Goal: Transaction & Acquisition: Book appointment/travel/reservation

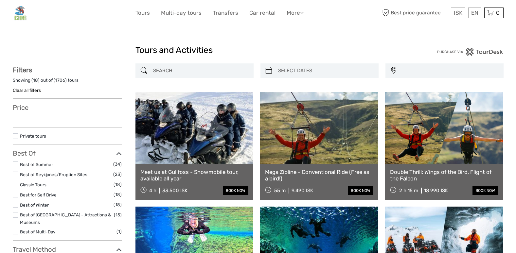
select select
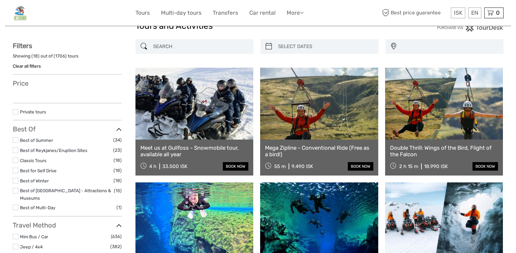
select select
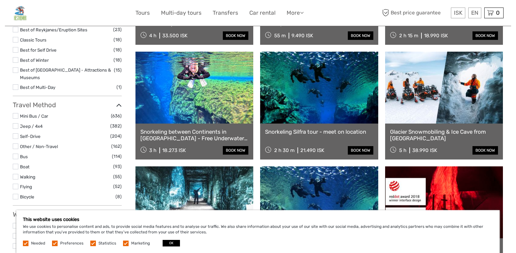
scroll to position [155, 0]
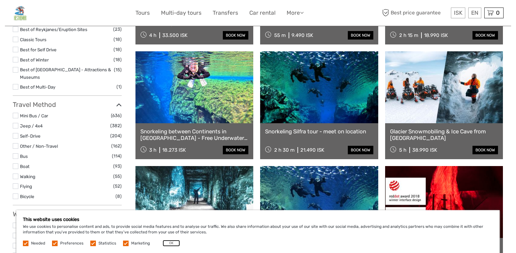
click at [169, 245] on button "OK" at bounding box center [171, 243] width 17 height 7
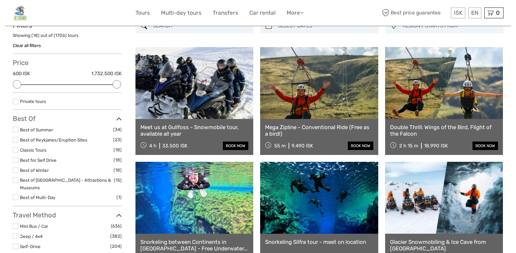
scroll to position [0, 0]
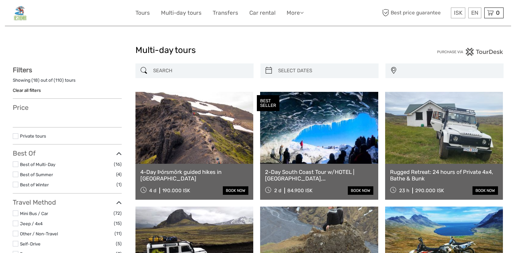
select select
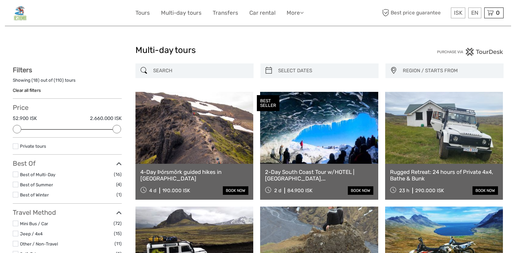
type input "02/10/2025"
click at [298, 75] on input "search" at bounding box center [325, 70] width 100 height 11
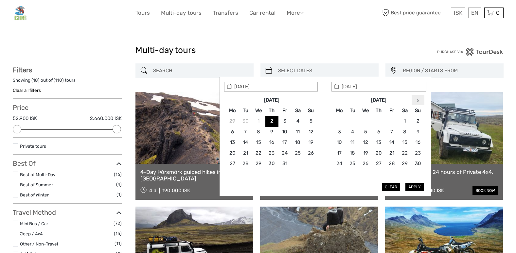
click at [419, 99] on icon at bounding box center [418, 100] width 2 height 3
type input "23/12/2025"
type input "26/12/2025"
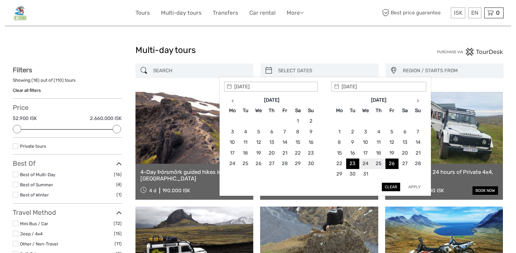
type input "23/12/2025"
click at [414, 186] on button "Apply" at bounding box center [414, 187] width 18 height 9
type input "23/12/2025 - 26/12/2025"
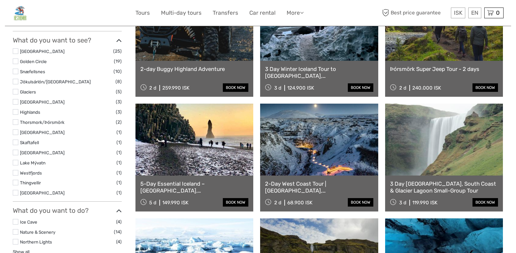
scroll to position [231, 0]
click at [316, 137] on link at bounding box center [319, 140] width 118 height 72
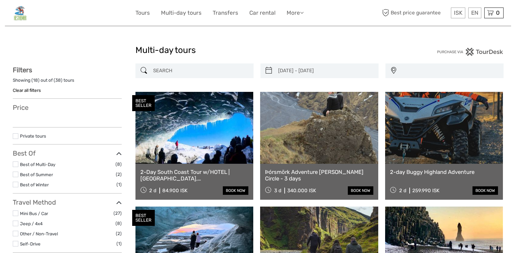
select select
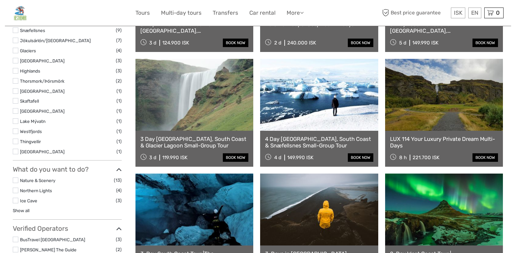
type input "22/12/2025 - 25/12/2025"
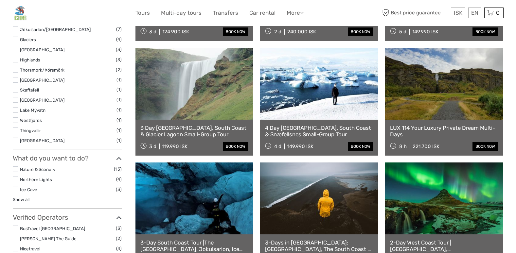
select select
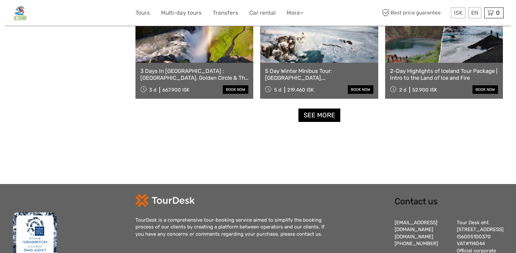
scroll to position [688, 0]
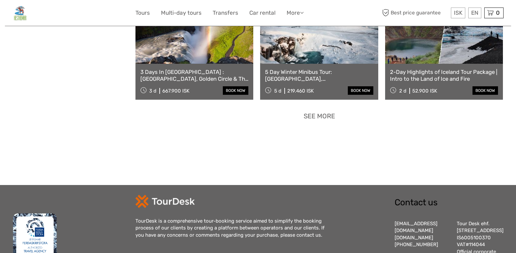
click at [310, 117] on link "See more" at bounding box center [319, 116] width 42 height 13
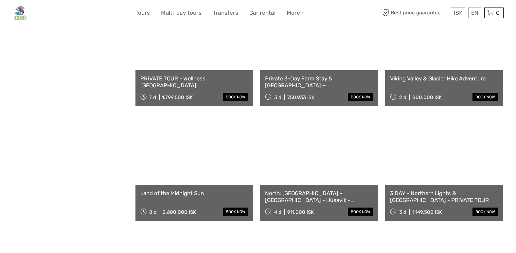
scroll to position [1004, 0]
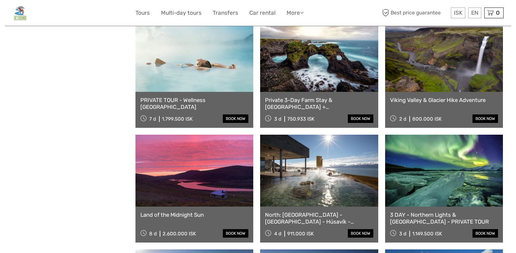
click at [331, 100] on link "Private 3-Day Farm Stay & [GEOGRAPHIC_DATA] + [GEOGRAPHIC_DATA] + Silver Circle…" at bounding box center [319, 103] width 108 height 13
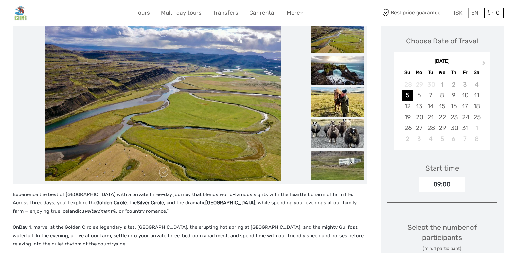
scroll to position [217, 0]
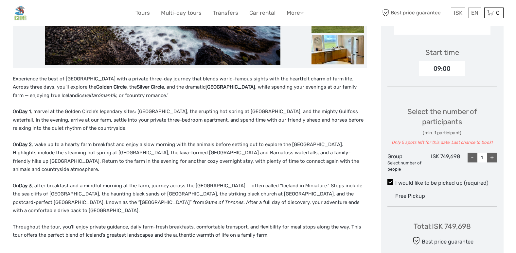
click at [494, 153] on div "+" at bounding box center [492, 158] width 10 height 10
type input "2"
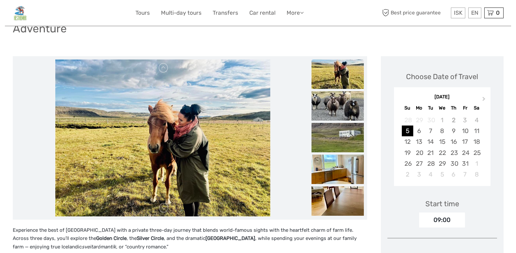
scroll to position [64, 0]
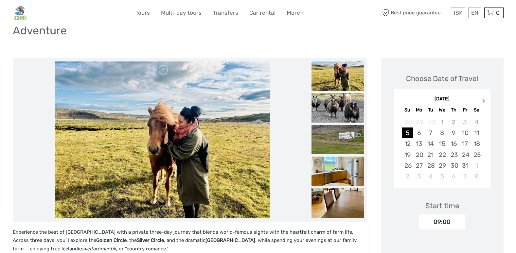
click at [487, 97] on button "Next Month" at bounding box center [484, 102] width 10 height 10
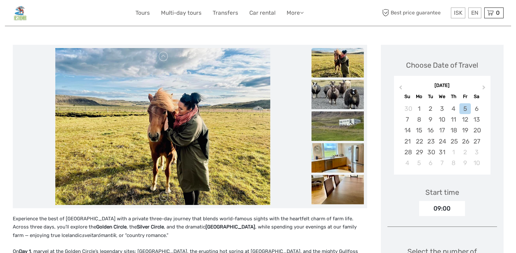
scroll to position [78, 0]
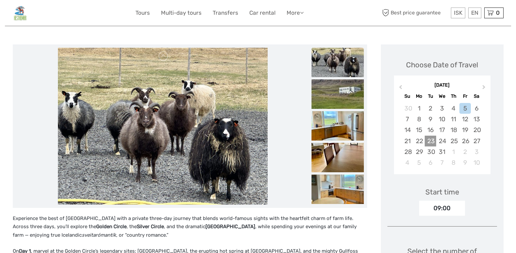
click at [428, 136] on div "23" at bounding box center [430, 141] width 11 height 11
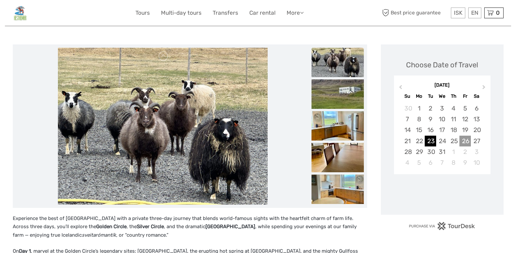
click at [464, 136] on div "26" at bounding box center [464, 141] width 11 height 11
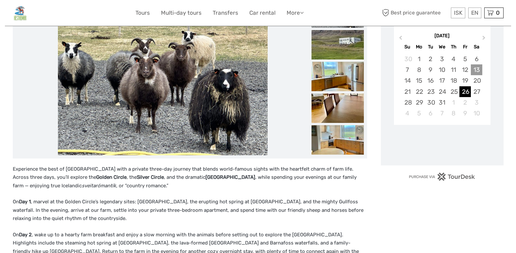
scroll to position [128, 0]
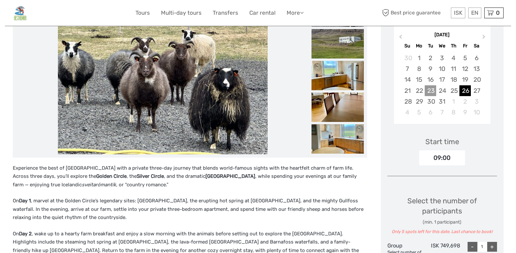
click at [431, 85] on div "23" at bounding box center [430, 90] width 11 height 11
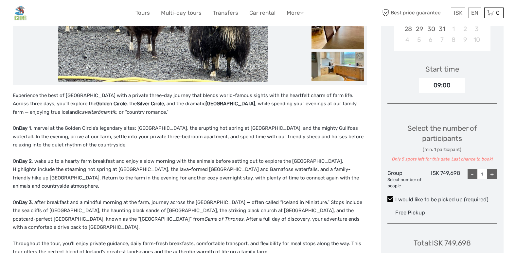
scroll to position [201, 0]
click at [494, 169] on div "+" at bounding box center [492, 174] width 10 height 10
type input "2"
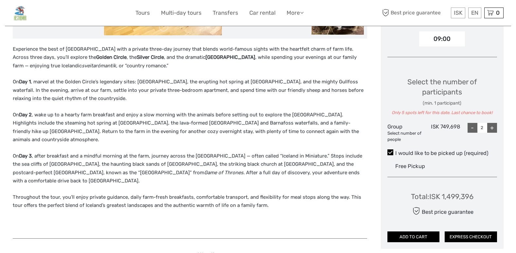
scroll to position [247, 0]
drag, startPoint x: 430, startPoint y: 184, endPoint x: 478, endPoint y: 185, distance: 47.8
click at [478, 185] on div "Total : ISK 1,499,396 Best price guarantee ADD TO CART EXPRESS CHECKOUT" at bounding box center [442, 213] width 110 height 60
drag, startPoint x: 478, startPoint y: 185, endPoint x: 463, endPoint y: 181, distance: 15.8
copy div "ISK 1,499,396"
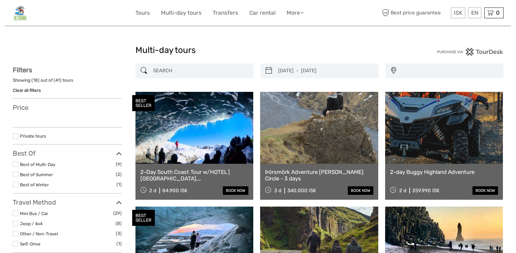
select select
type input "[DATE] - [DATE]"
select select
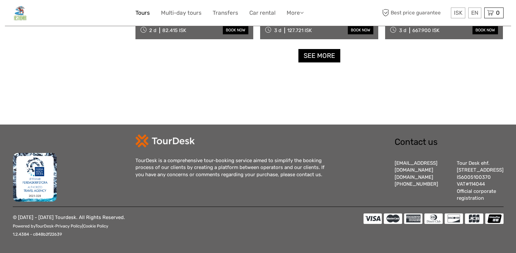
click at [146, 13] on link "Tours" at bounding box center [142, 12] width 14 height 9
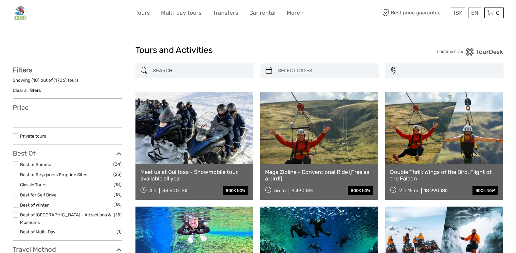
select select
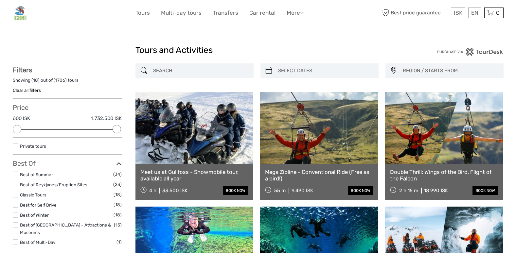
type input "[DATE]"
click at [326, 72] on input "search" at bounding box center [325, 70] width 100 height 11
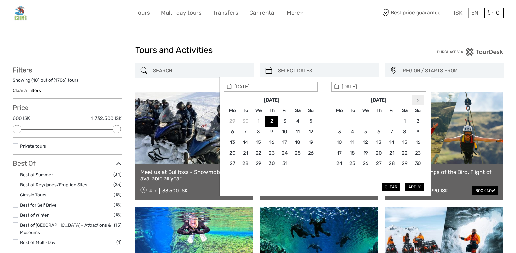
click at [413, 102] on th at bounding box center [417, 100] width 13 height 10
type input "23/12/2025"
type input "26/12/2025"
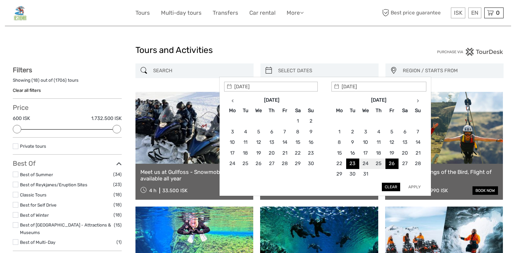
type input "23/12/2025"
click at [418, 189] on button "Apply" at bounding box center [414, 187] width 18 height 9
type input "23/12/2025 - 26/12/2025"
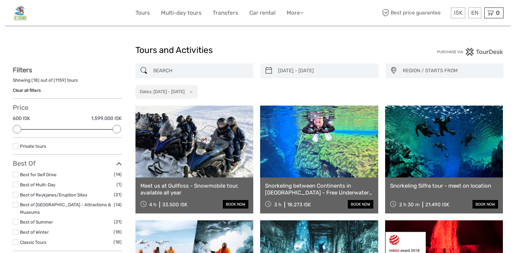
click at [406, 72] on span "REGION / STARTS FROM" at bounding box center [450, 70] width 100 height 11
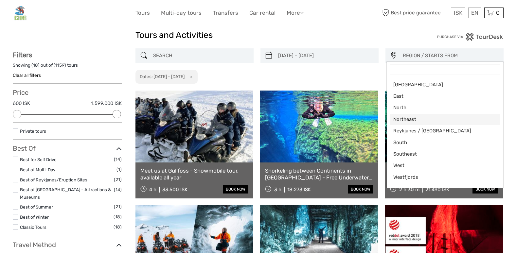
scroll to position [11, 0]
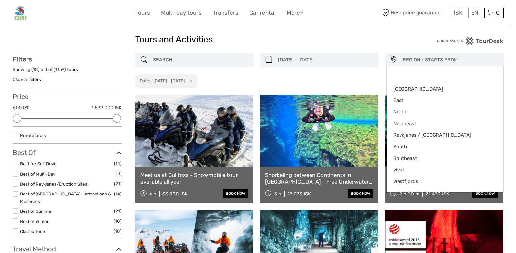
click at [352, 34] on div "Tours and Activities" at bounding box center [257, 42] width 245 height 21
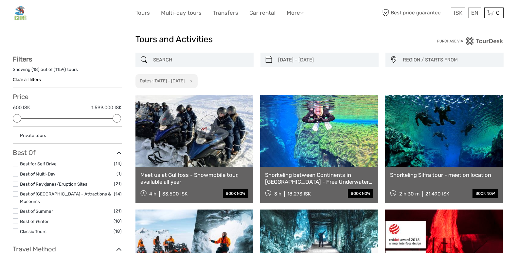
scroll to position [0, 0]
